Goal: Information Seeking & Learning: Learn about a topic

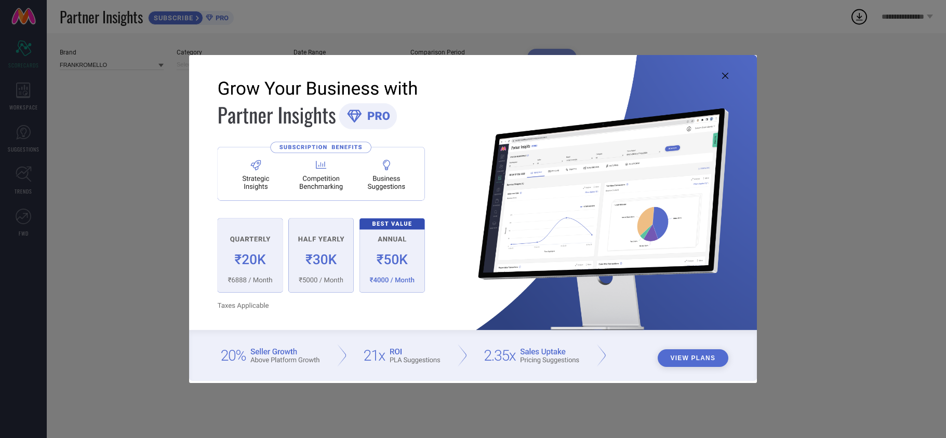
type input "All"
click at [726, 79] on img at bounding box center [473, 218] width 568 height 326
click at [725, 76] on icon at bounding box center [725, 76] width 6 height 6
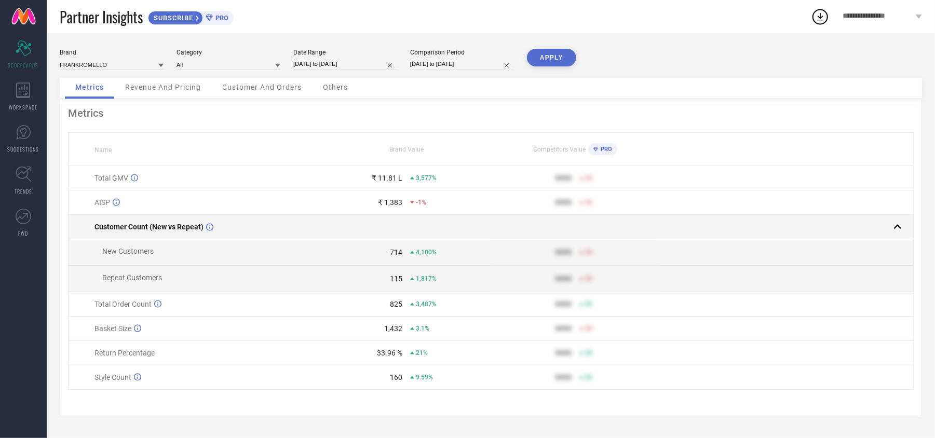
click at [894, 230] on rect at bounding box center [898, 227] width 15 height 15
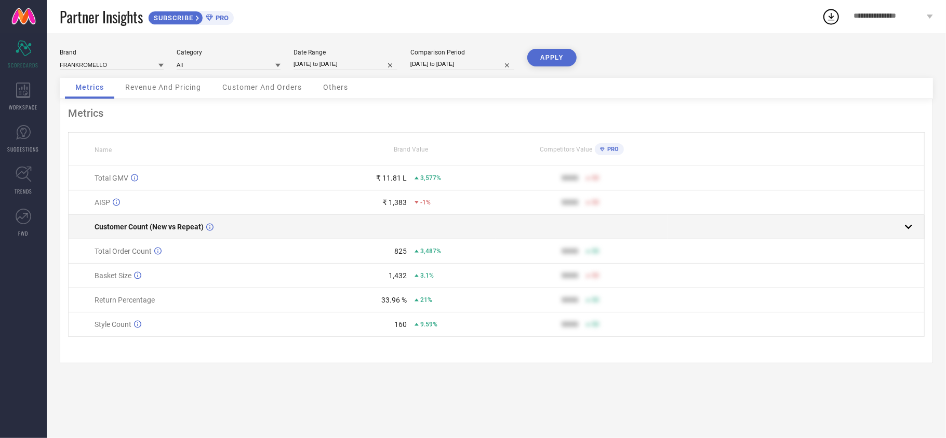
click at [894, 230] on div at bounding box center [792, 227] width 248 height 15
click at [901, 230] on rect at bounding box center [908, 227] width 15 height 15
click at [894, 230] on div at bounding box center [792, 227] width 248 height 15
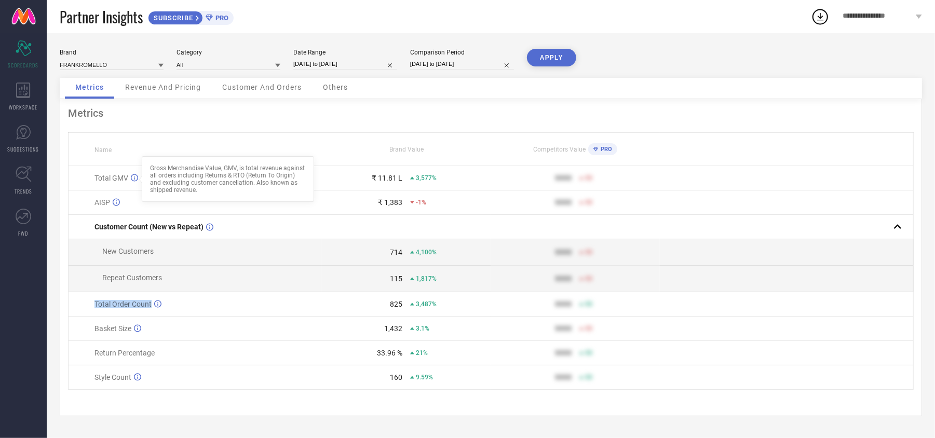
click at [259, 168] on div "Gross Merchandise Value, GMV, is total revenue against all orders including Ret…" at bounding box center [228, 179] width 156 height 29
click at [156, 93] on div "Revenue And Pricing" at bounding box center [163, 88] width 97 height 21
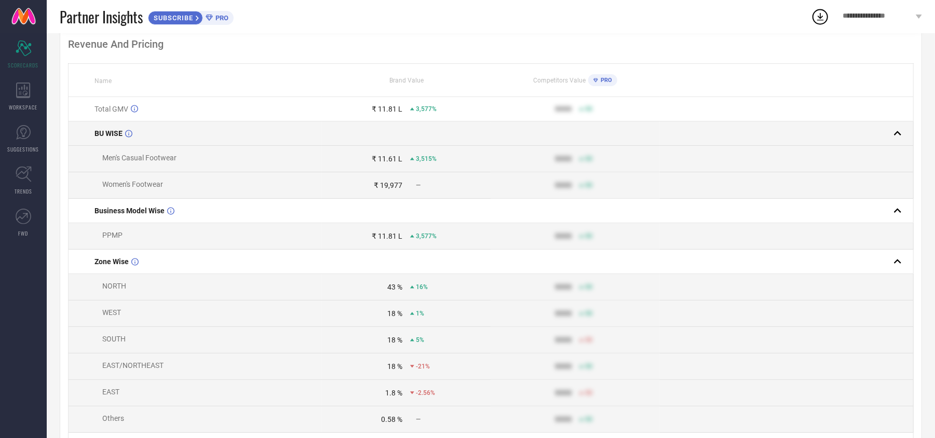
scroll to position [138, 0]
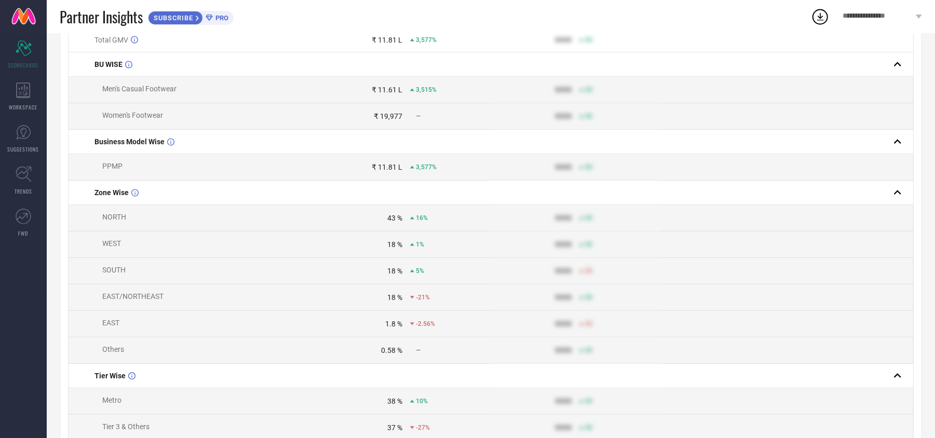
click at [194, 92] on td "Men's Casual Footwear" at bounding box center [195, 90] width 253 height 26
click at [156, 91] on span "Men's Casual Footwear" at bounding box center [139, 89] width 74 height 8
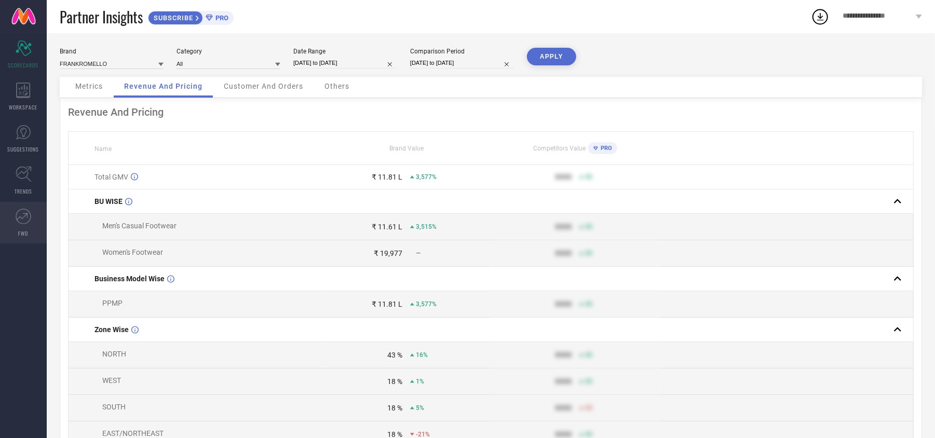
scroll to position [0, 0]
